Goal: Information Seeking & Learning: Find specific page/section

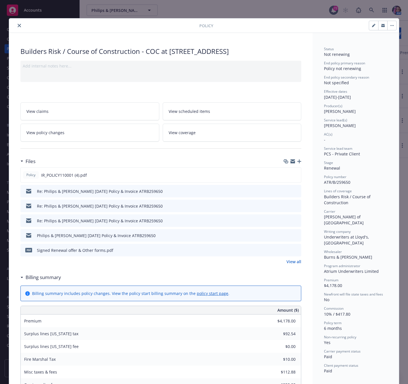
drag, startPoint x: 15, startPoint y: 26, endPoint x: 65, endPoint y: 25, distance: 50.2
click at [18, 26] on icon "close" at bounding box center [19, 25] width 3 height 3
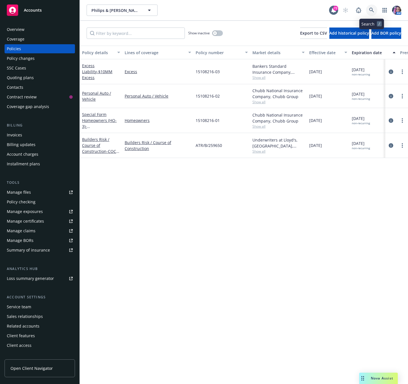
click at [370, 9] on icon at bounding box center [371, 10] width 5 height 5
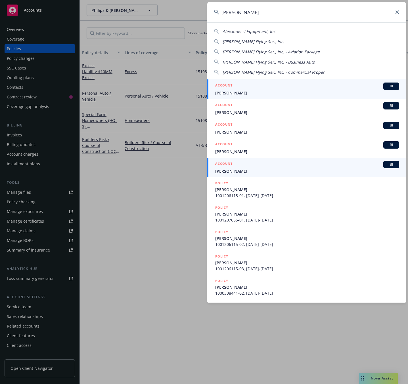
type input "[PERSON_NAME]"
click at [230, 170] on span "[PERSON_NAME]" at bounding box center [307, 171] width 184 height 6
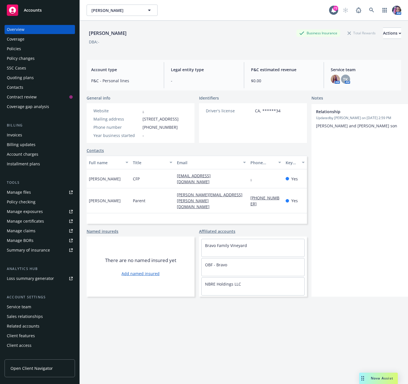
click at [20, 47] on div "Policies" at bounding box center [14, 48] width 14 height 9
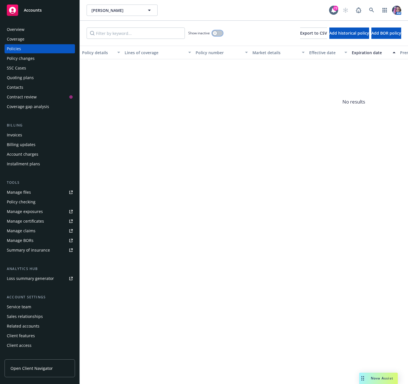
click at [218, 33] on button "button" at bounding box center [217, 33] width 11 height 6
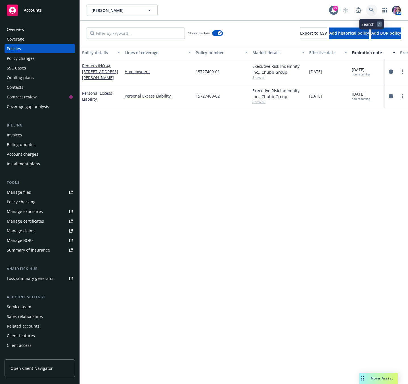
click at [371, 10] on icon at bounding box center [371, 10] width 5 height 5
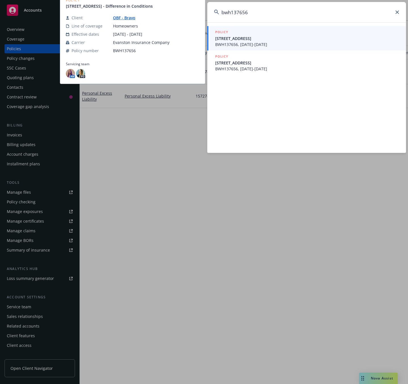
type input "bwh137656"
click at [130, 20] on link "OBF - Bravo" at bounding box center [126, 17] width 27 height 5
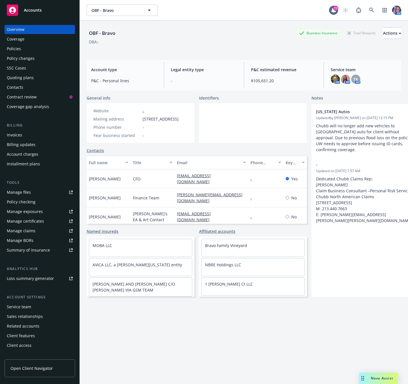
click at [28, 46] on div "Policies" at bounding box center [40, 48] width 66 height 9
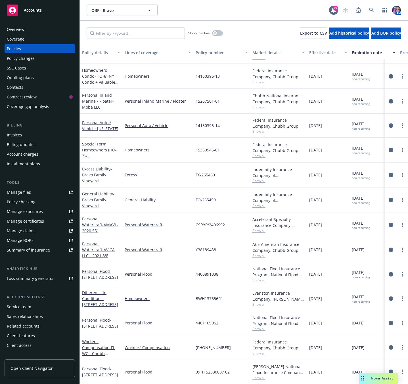
scroll to position [76, 0]
click at [216, 293] on div "BWH137656R1" at bounding box center [221, 298] width 57 height 25
click at [108, 296] on span "- [STREET_ADDRESS]" at bounding box center [100, 301] width 36 height 11
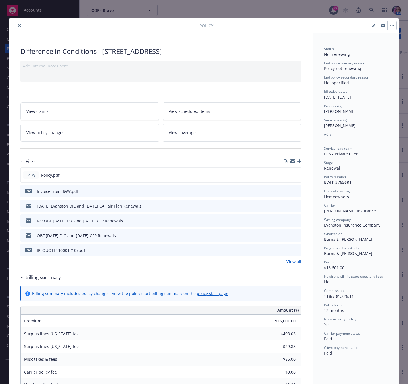
click at [18, 25] on icon "close" at bounding box center [19, 25] width 3 height 3
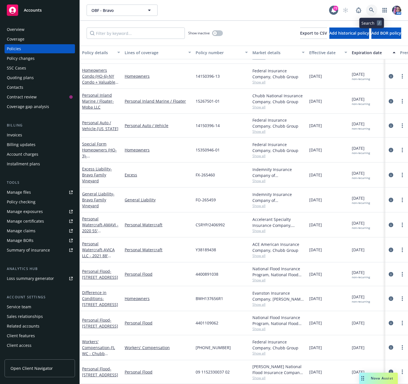
click at [372, 7] on link at bounding box center [371, 10] width 11 height 11
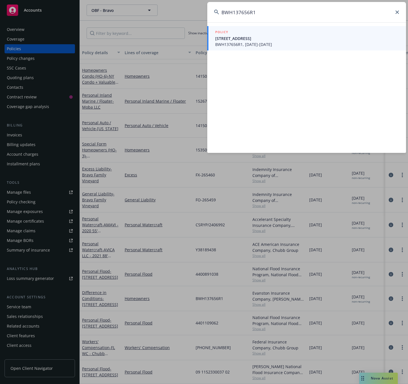
type input "BWH137656R1"
